Goal: Obtain resource: Download file/media

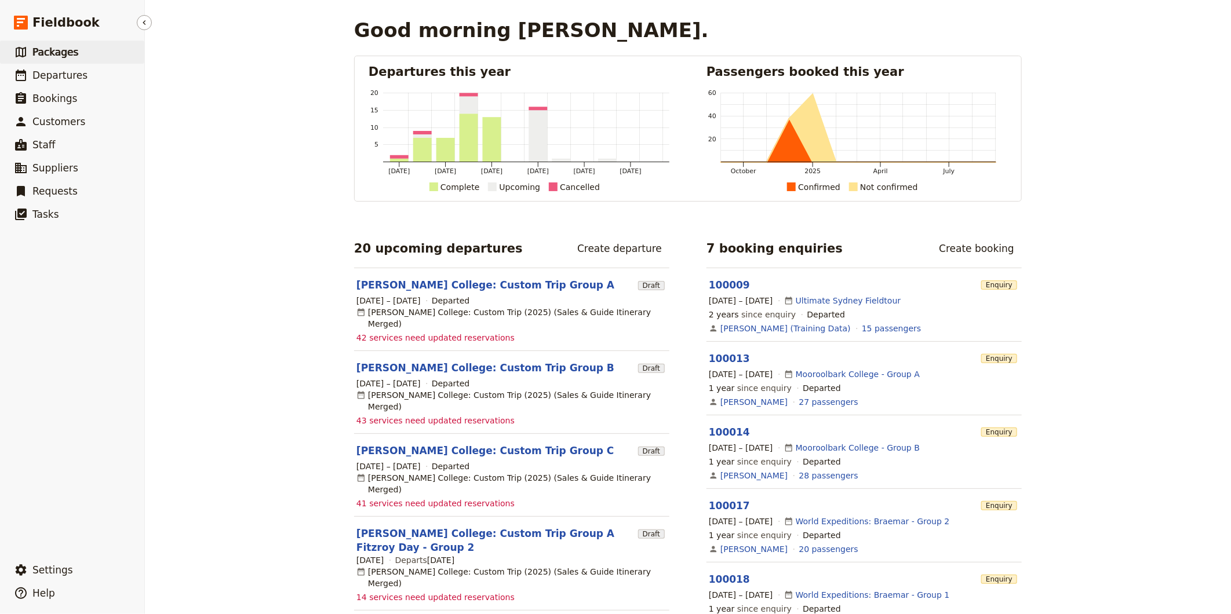
click at [50, 54] on span "Packages" at bounding box center [55, 52] width 46 height 12
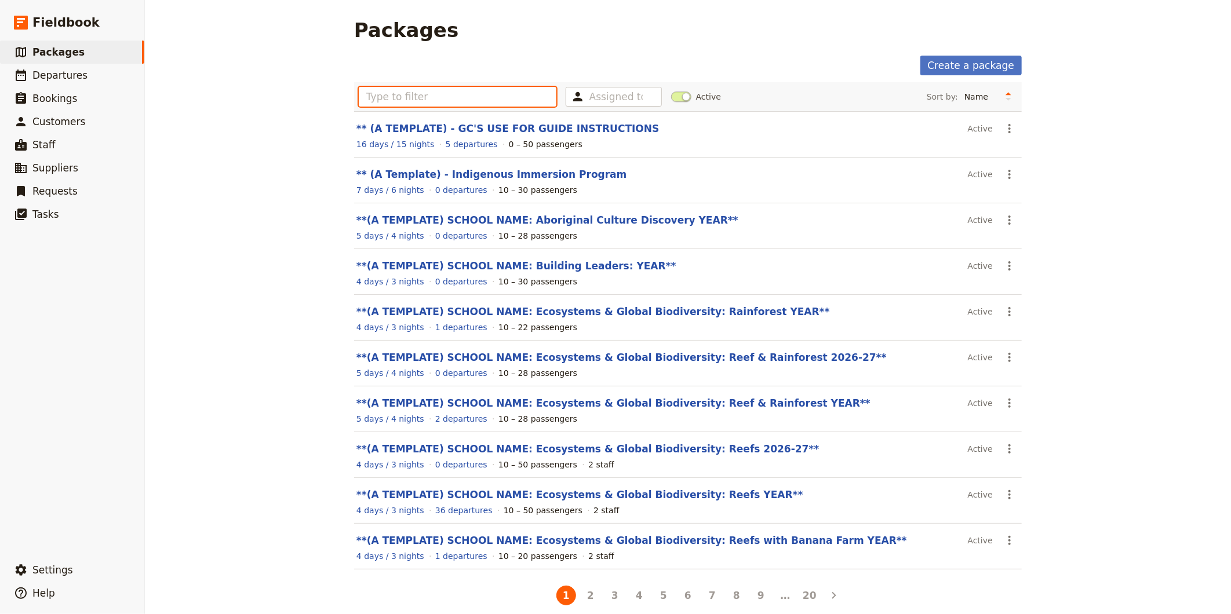
click at [524, 94] on input "text" at bounding box center [458, 97] width 198 height 20
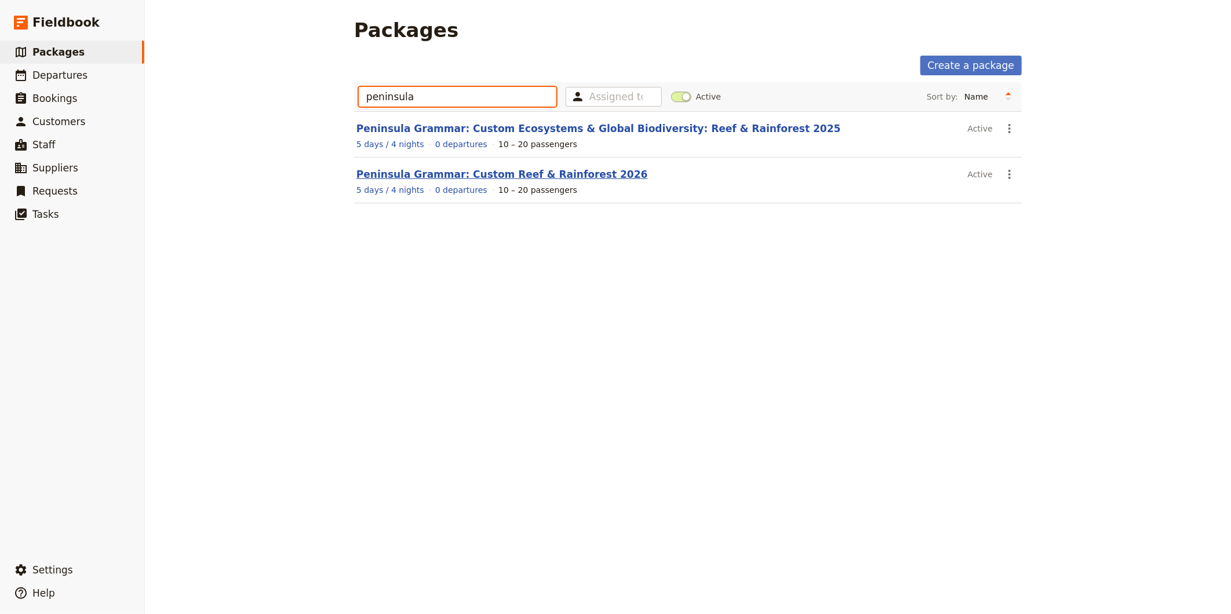
type input "peninsula"
click at [553, 170] on link "Peninsula Grammar: Custom Reef & Rainforest 2026" at bounding box center [502, 175] width 292 height 12
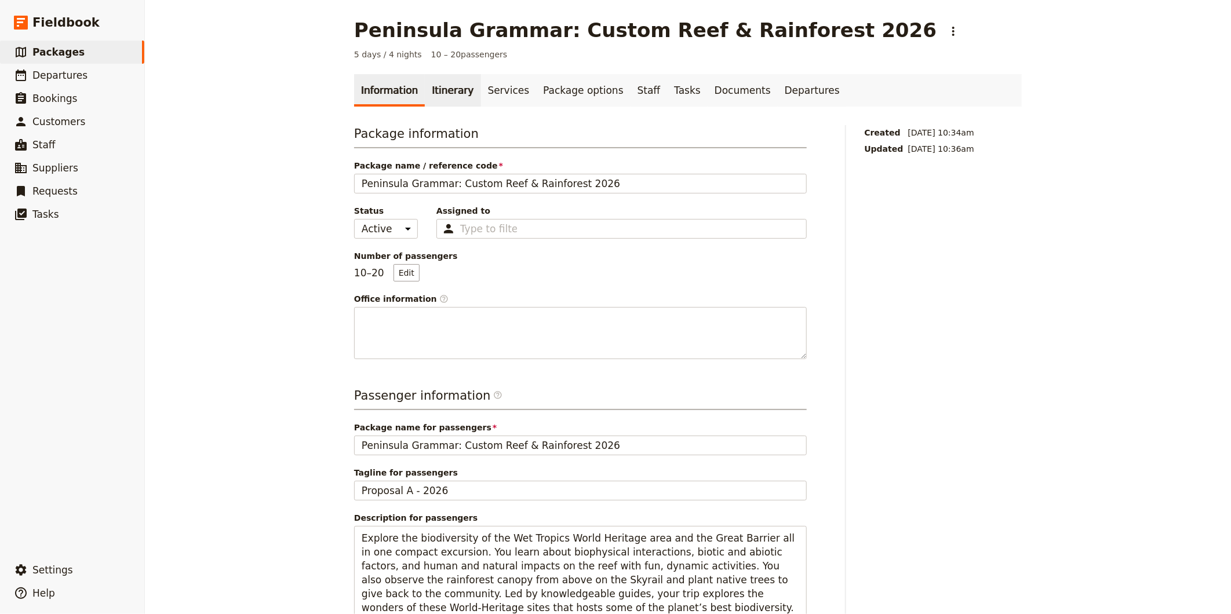
click at [443, 94] on link "Itinerary" at bounding box center [453, 90] width 56 height 32
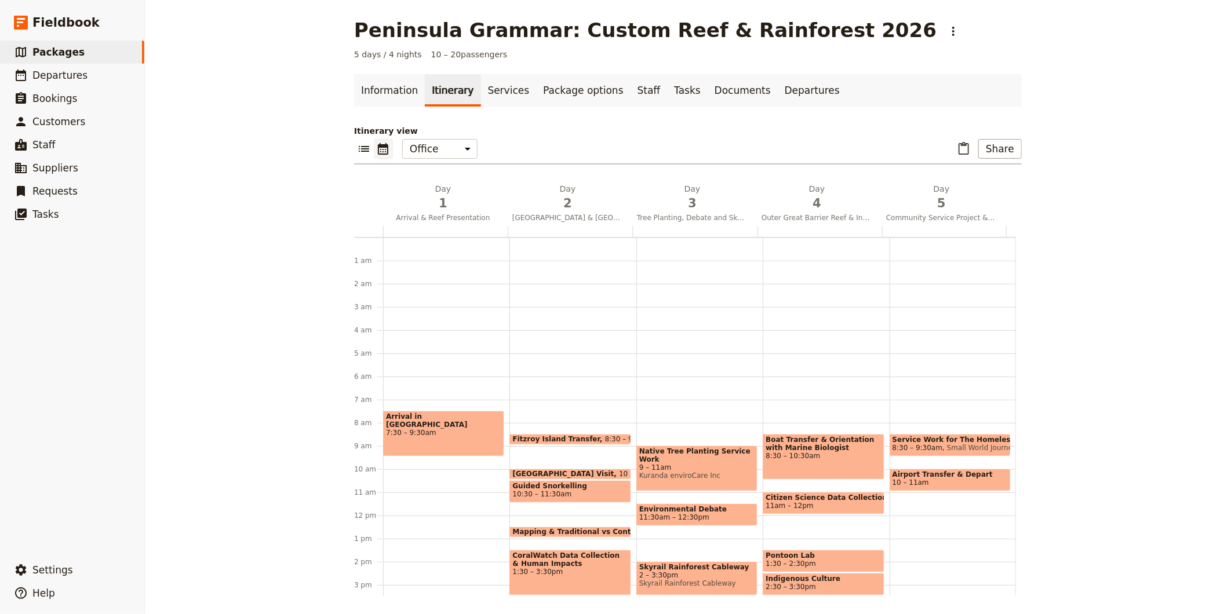
scroll to position [151, 0]
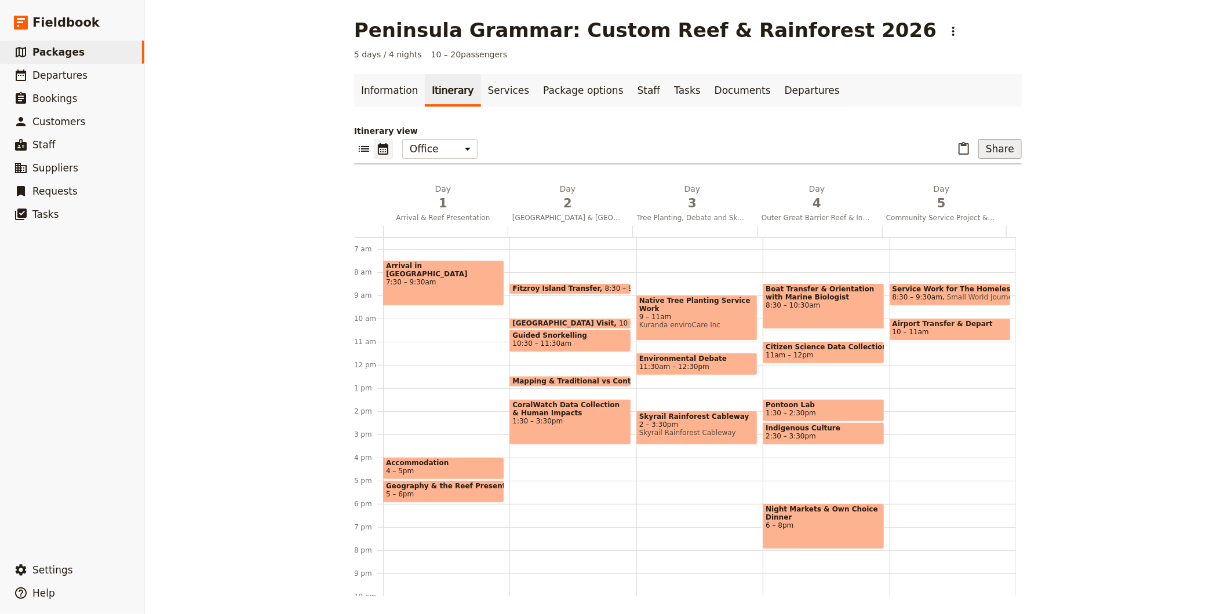
click at [1010, 151] on button "Share" at bounding box center [999, 149] width 43 height 20
click at [978, 209] on span "Sales Brochure" at bounding box center [962, 207] width 61 height 12
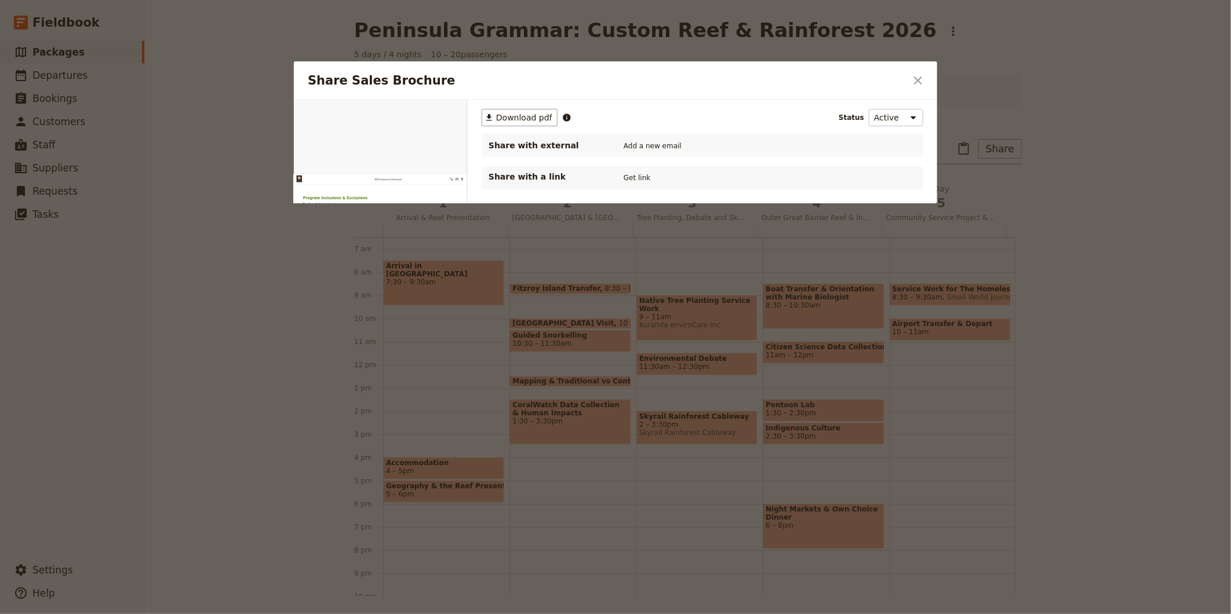
scroll to position [0, 0]
click at [523, 118] on span "Download pdf" at bounding box center [524, 118] width 56 height 12
